Goal: Transaction & Acquisition: Book appointment/travel/reservation

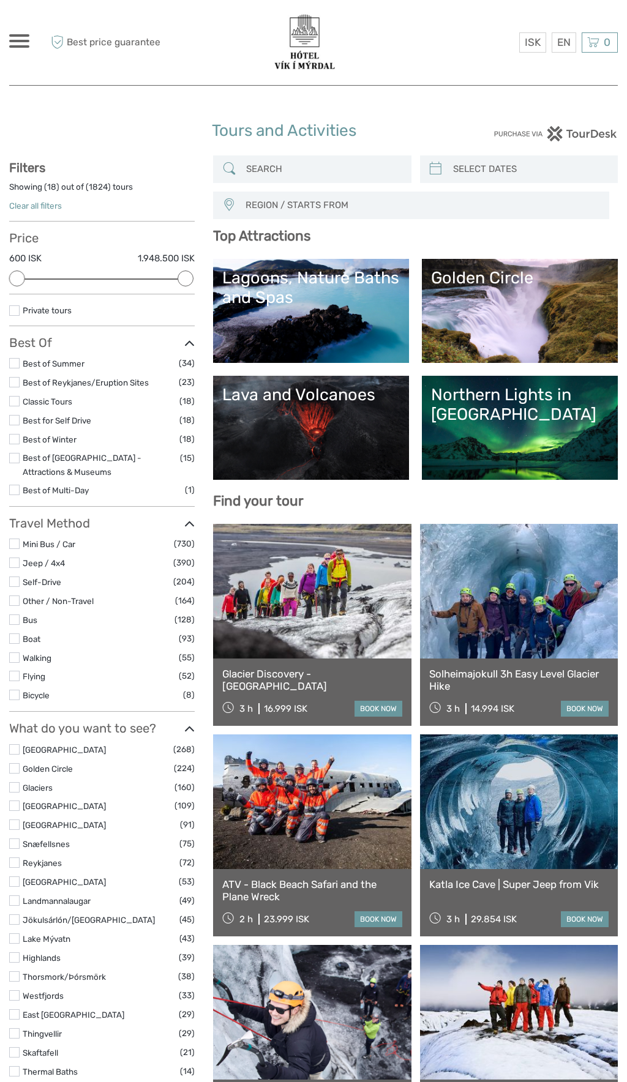
select select
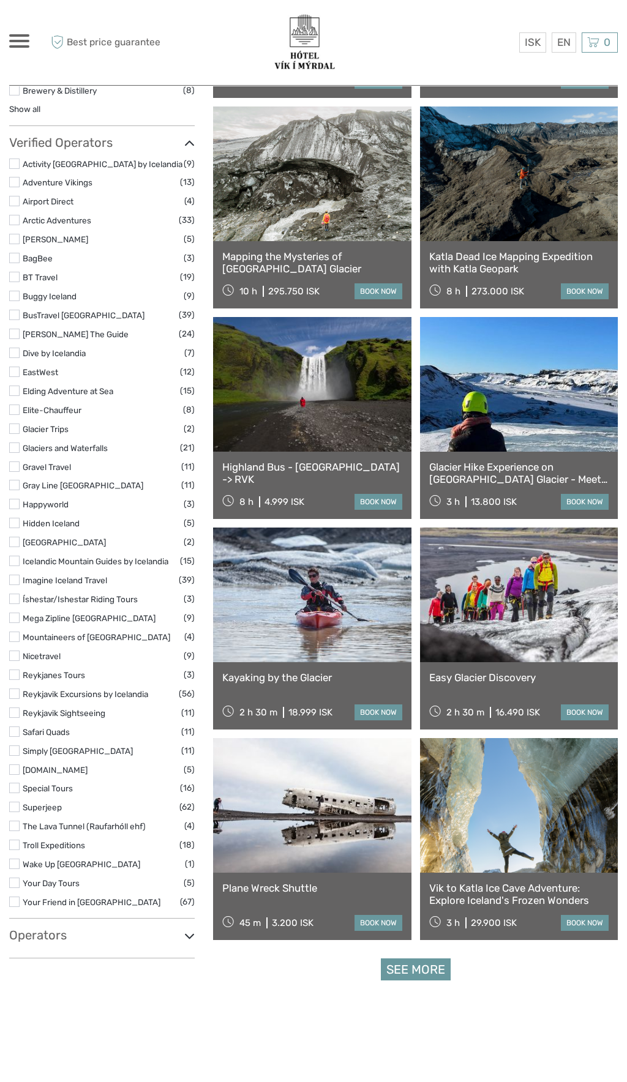
scroll to position [1471, 0]
click at [470, 872] on div "Vik to Katla Ice Cave Adventure: Explore Iceland's Frozen Wonders 3 h 29.900 IS…" at bounding box center [519, 905] width 198 height 67
click at [470, 854] on link at bounding box center [519, 805] width 198 height 135
click at [468, 836] on link at bounding box center [519, 805] width 198 height 135
click at [469, 818] on link at bounding box center [519, 805] width 198 height 135
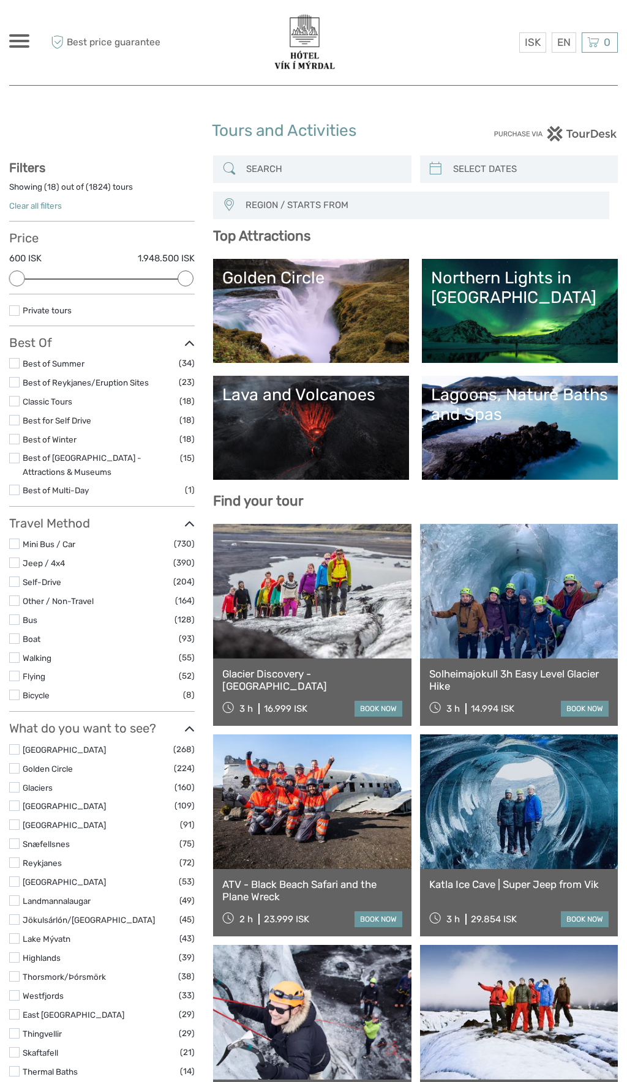
select select
click at [335, 435] on link "Lava and Volcanoes" at bounding box center [311, 428] width 178 height 86
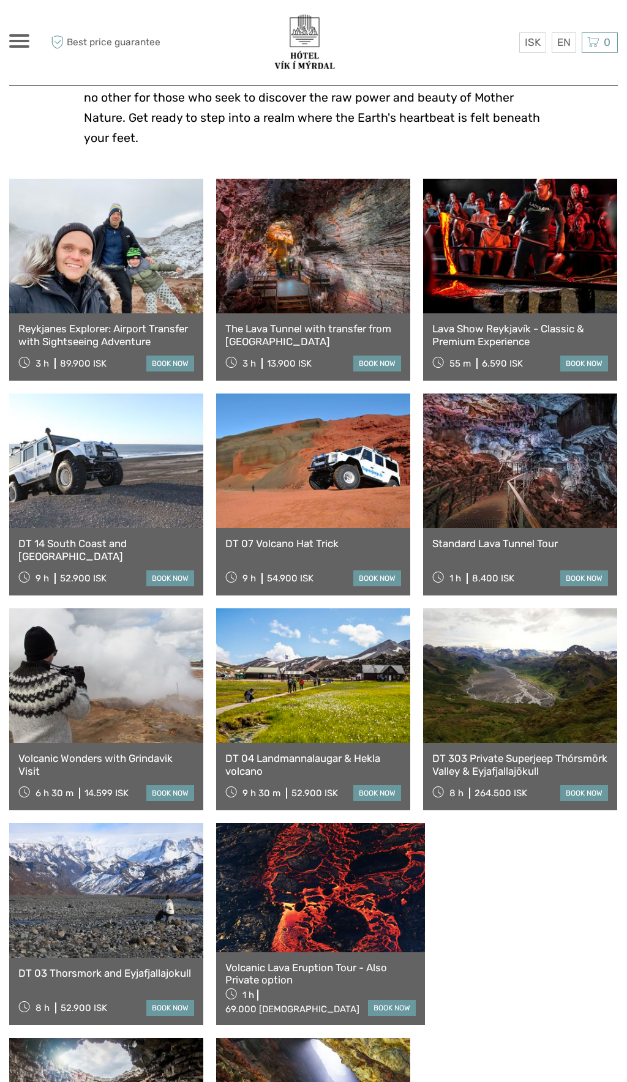
scroll to position [419, 0]
click at [517, 251] on link at bounding box center [520, 246] width 194 height 135
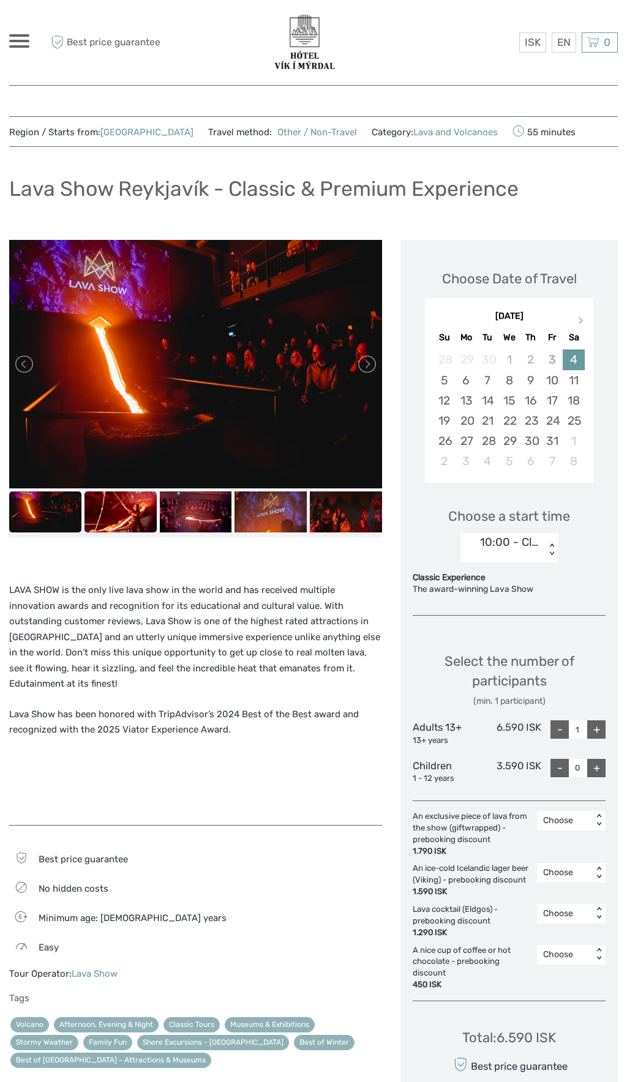
click at [132, 523] on img at bounding box center [120, 512] width 72 height 40
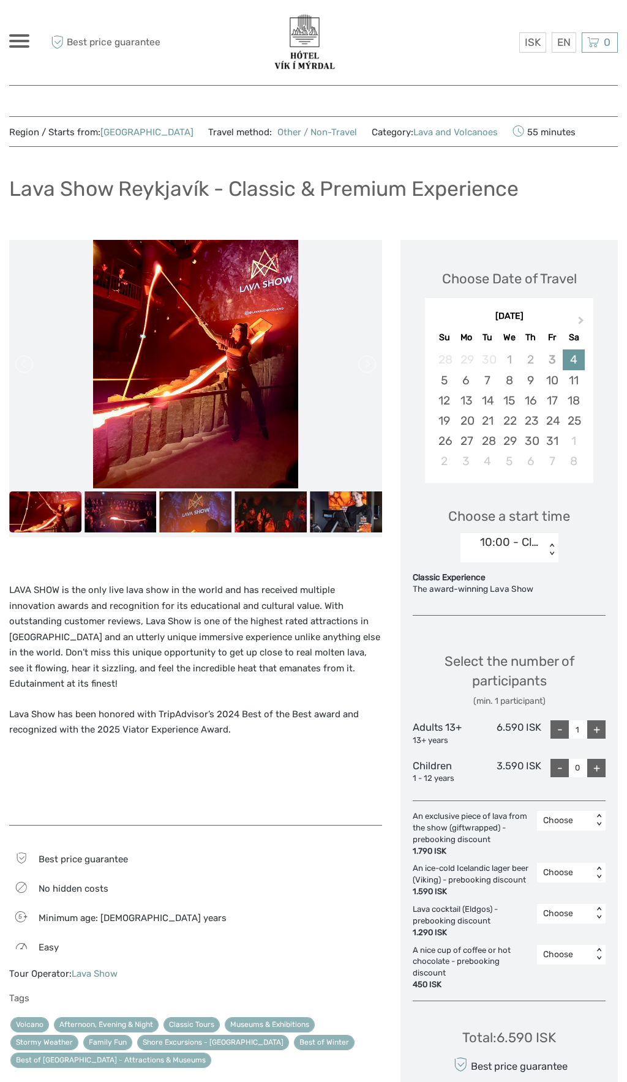
click at [195, 487] on img at bounding box center [195, 364] width 205 height 249
click at [213, 514] on img at bounding box center [196, 512] width 72 height 40
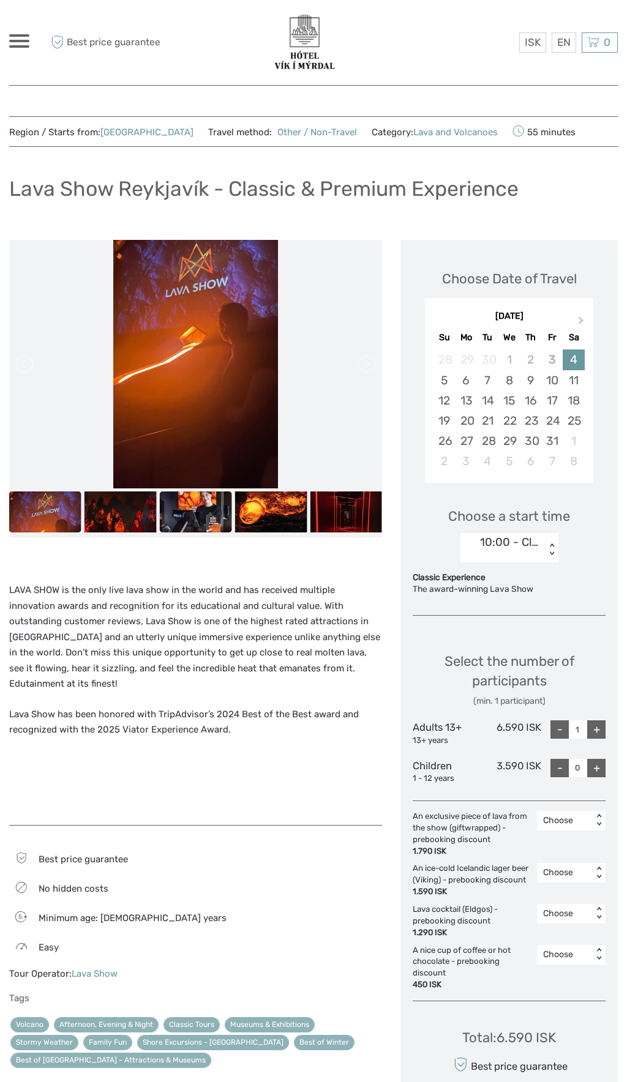
click at [218, 512] on img at bounding box center [196, 512] width 72 height 40
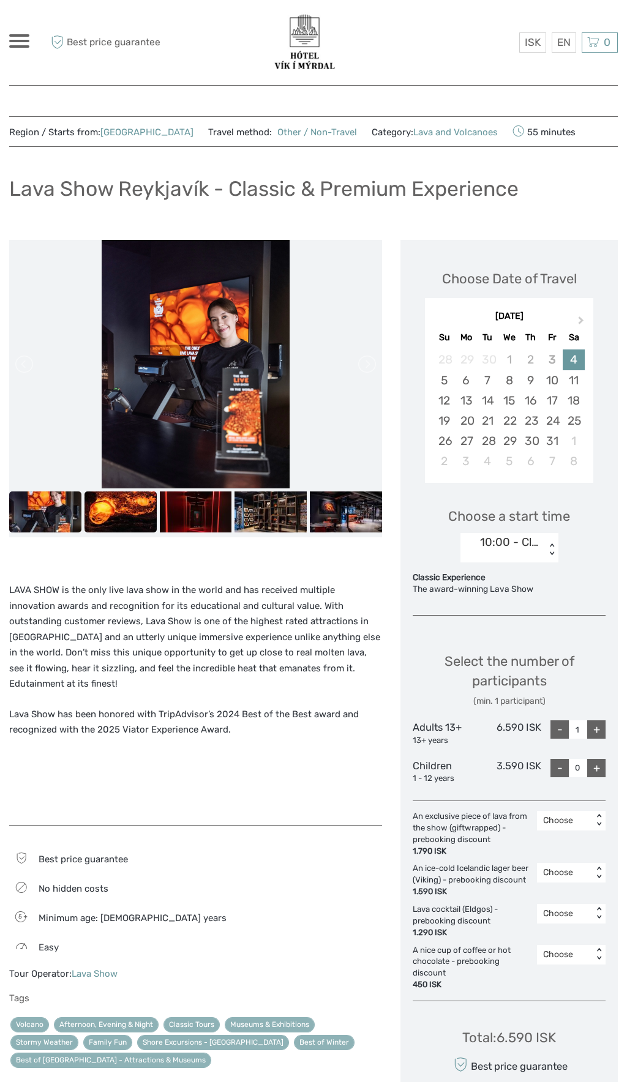
click at [145, 510] on img at bounding box center [120, 512] width 72 height 40
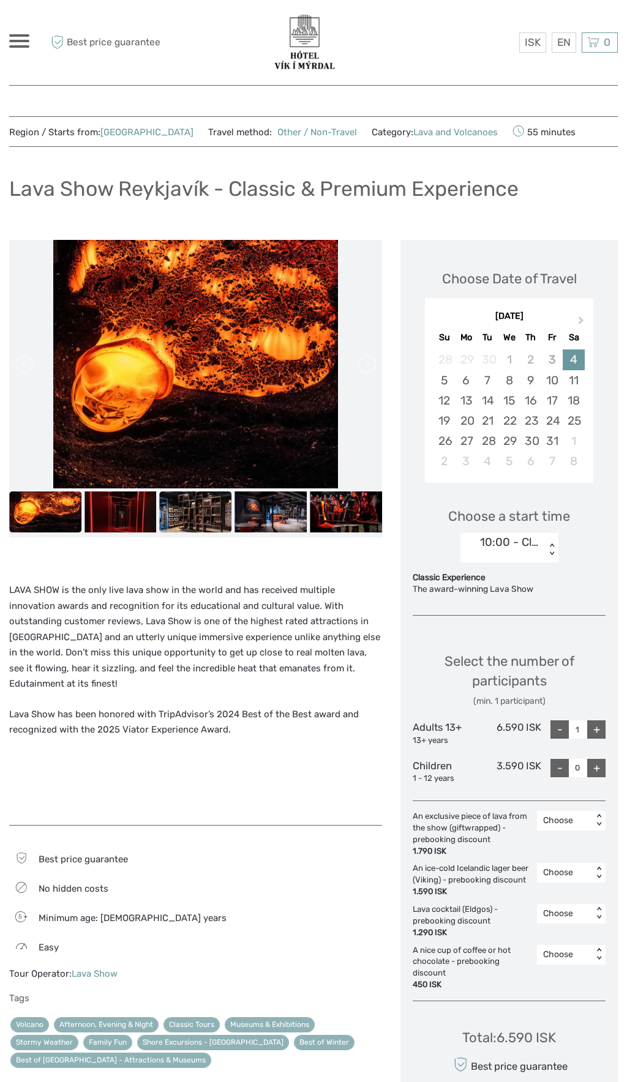
click at [161, 522] on img at bounding box center [196, 512] width 72 height 40
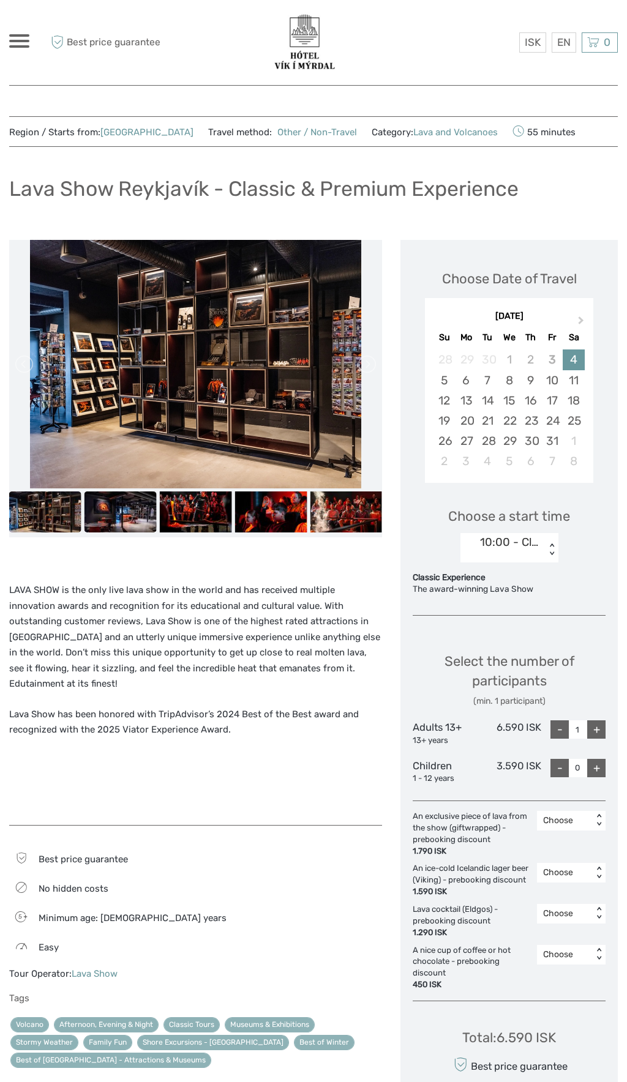
click at [145, 530] on img at bounding box center [120, 512] width 72 height 40
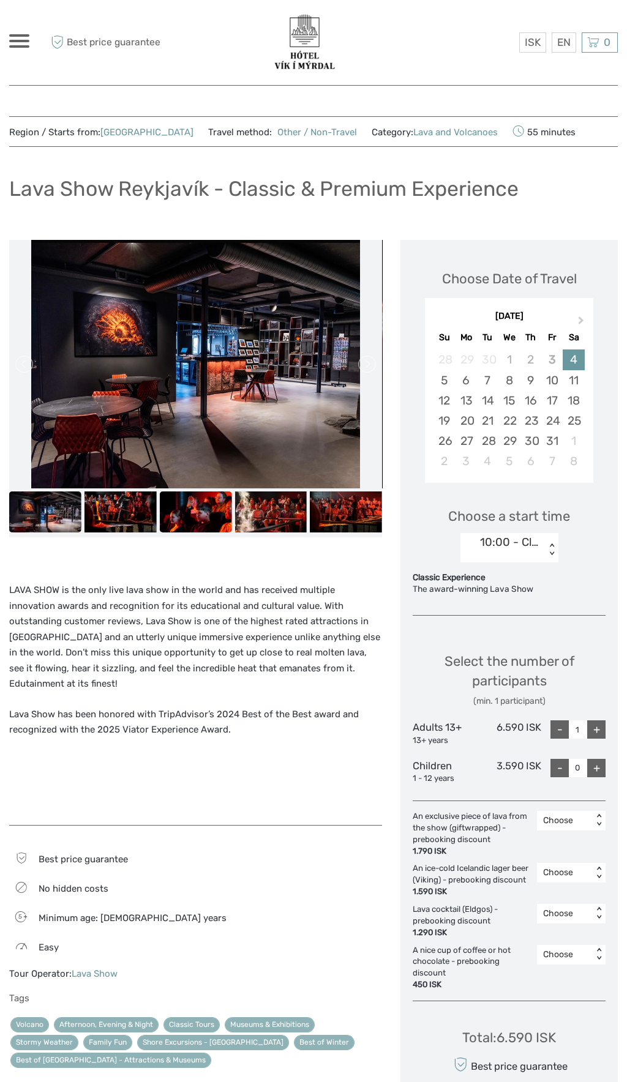
click at [182, 526] on img at bounding box center [196, 512] width 72 height 40
